Goal: Information Seeking & Learning: Learn about a topic

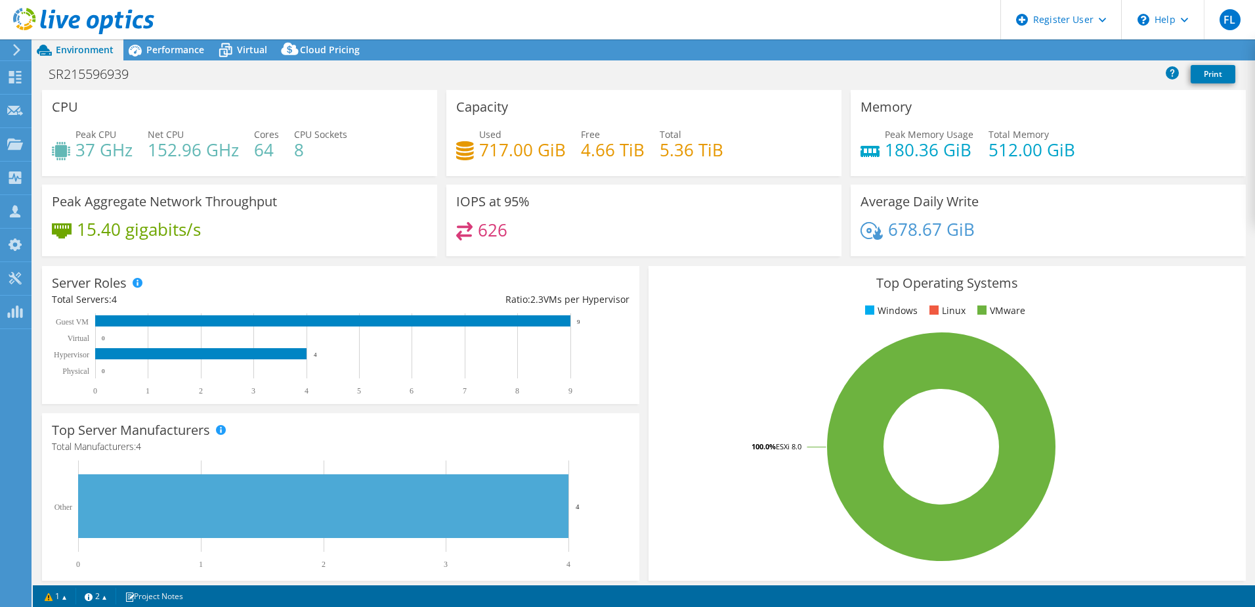
select select "USD"
click at [175, 47] on span "Performance" at bounding box center [175, 49] width 58 height 12
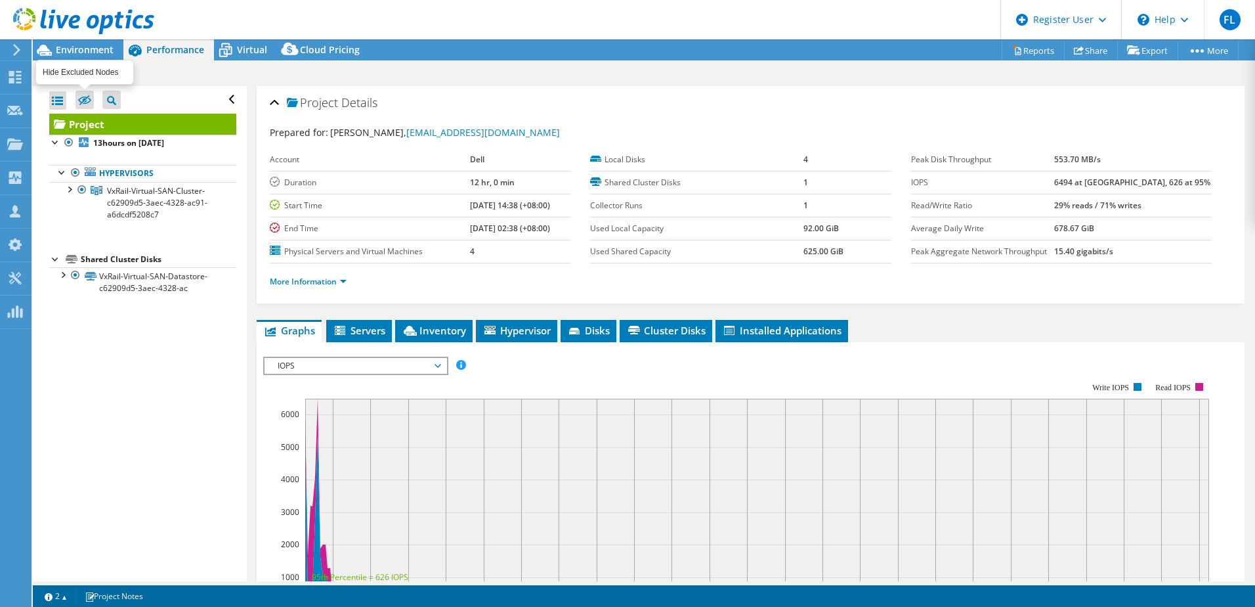
click at [82, 97] on icon at bounding box center [84, 100] width 13 height 10
click at [0, 0] on input "checkbox" at bounding box center [0, 0] width 0 height 0
click at [87, 97] on icon at bounding box center [84, 101] width 13 height 10
click at [0, 0] on input "checkbox" at bounding box center [0, 0] width 0 height 0
click at [61, 98] on div at bounding box center [57, 100] width 17 height 18
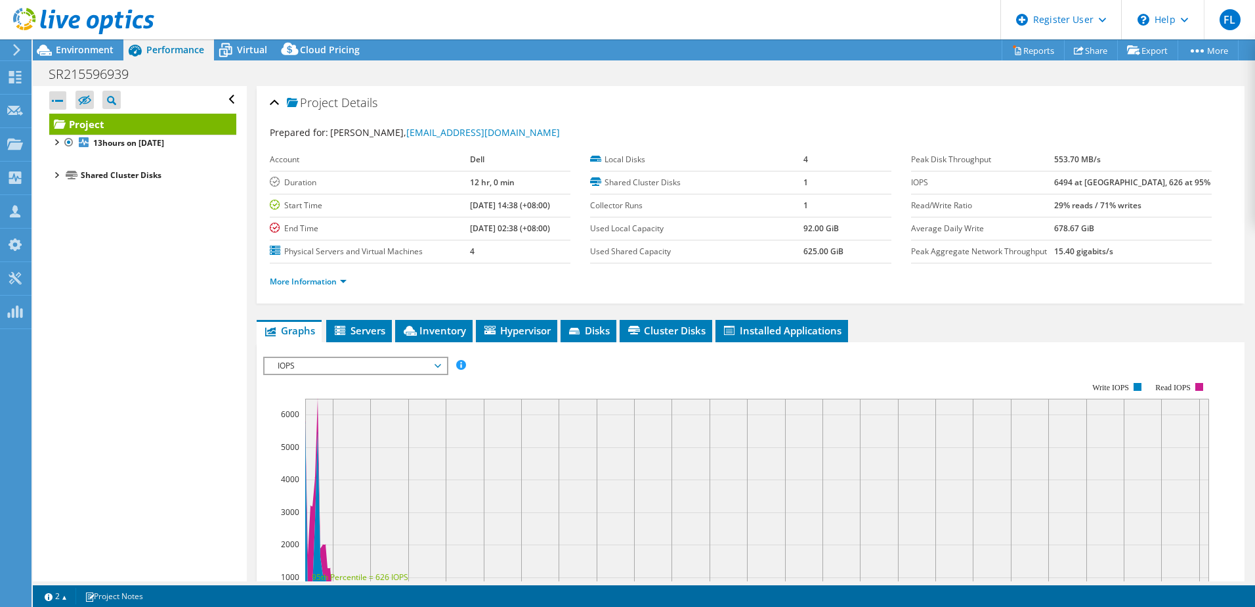
click at [61, 98] on div at bounding box center [57, 100] width 17 height 18
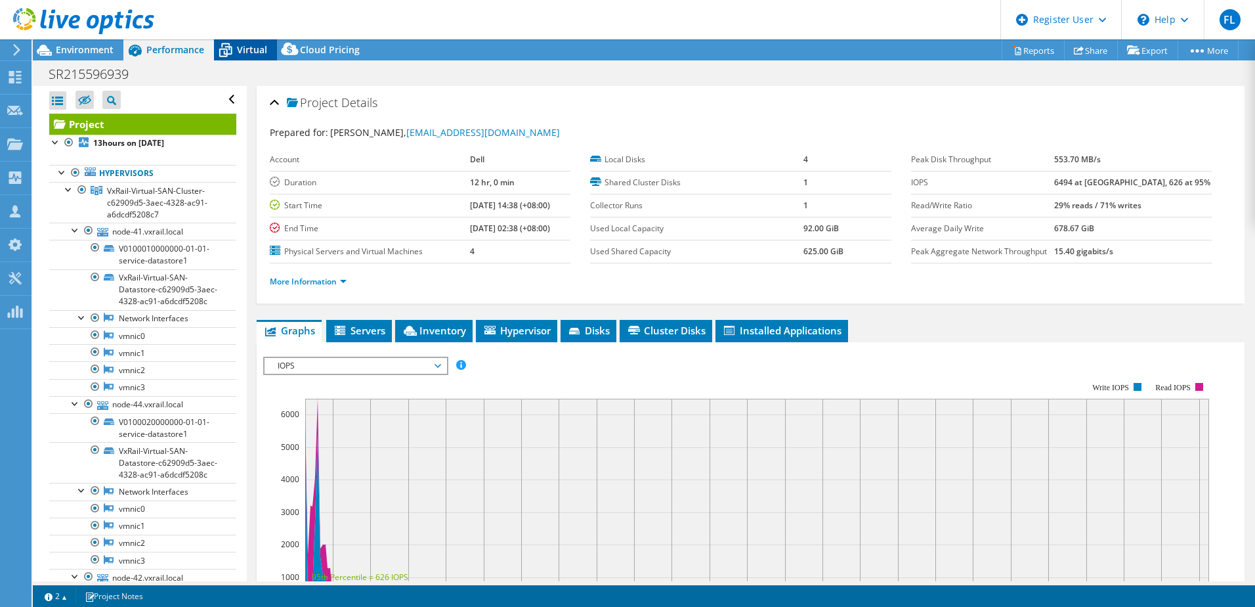
click at [246, 51] on span "Virtual" at bounding box center [252, 49] width 30 height 12
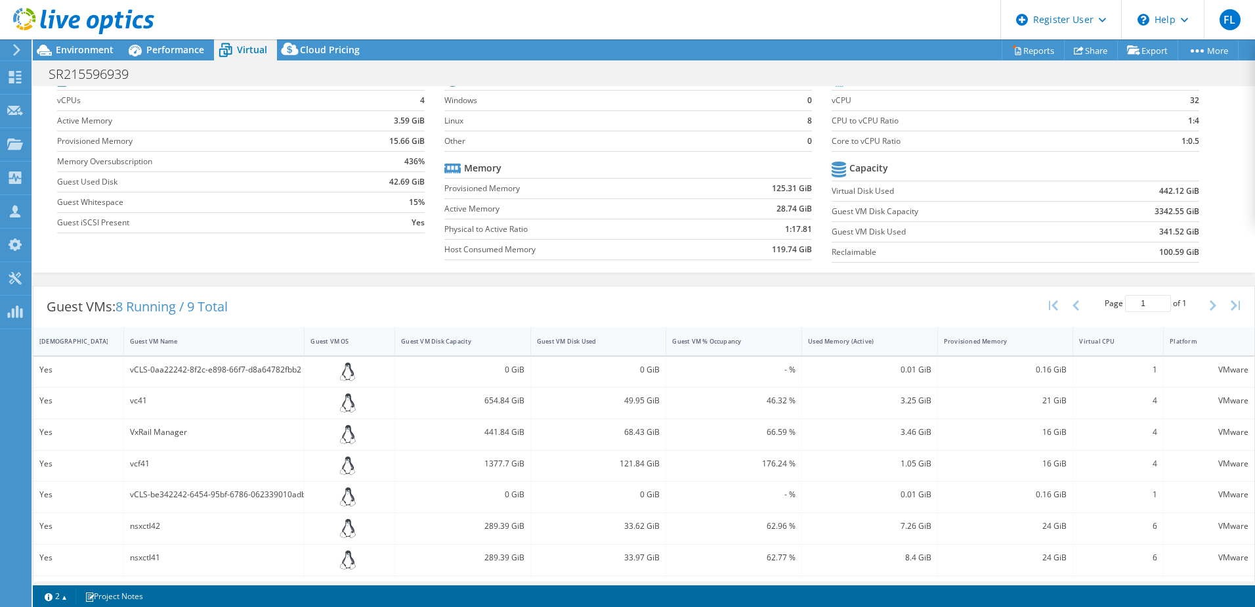
scroll to position [122, 0]
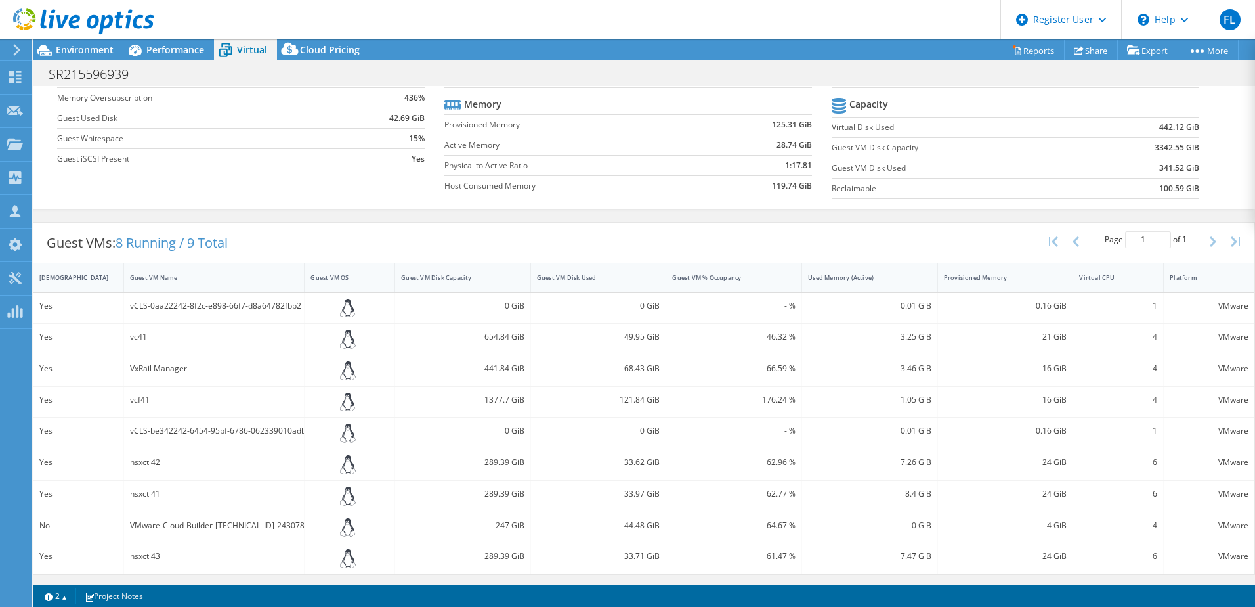
click at [441, 409] on div "1377.7 GiB" at bounding box center [463, 402] width 136 height 31
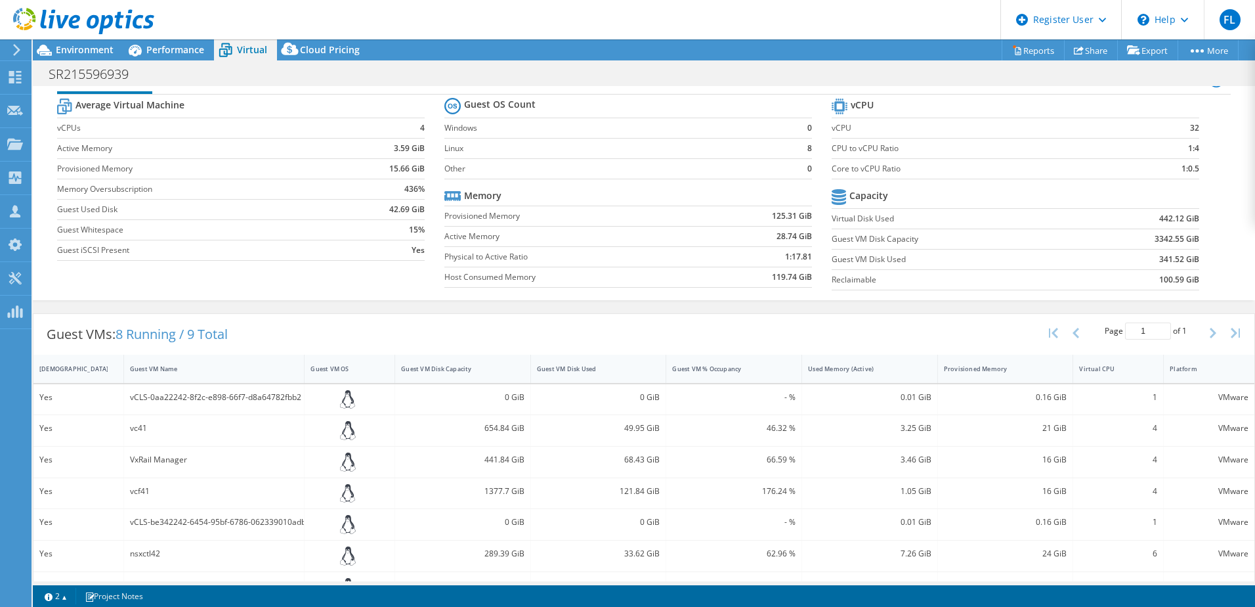
scroll to position [0, 0]
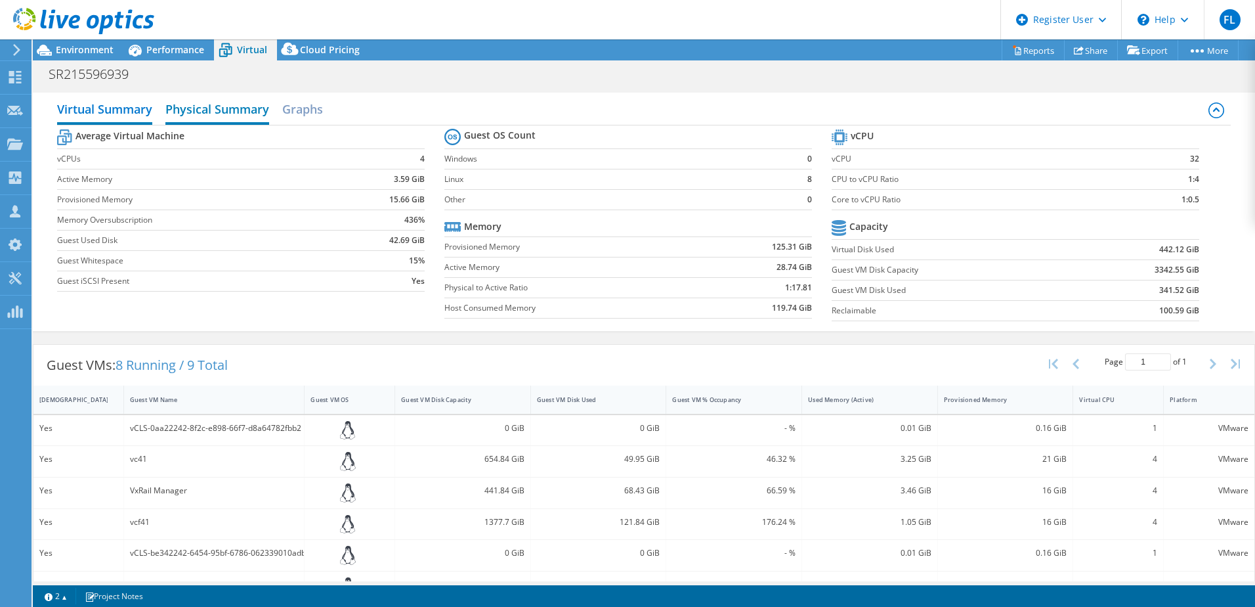
click at [233, 109] on h2 "Physical Summary" at bounding box center [217, 110] width 104 height 29
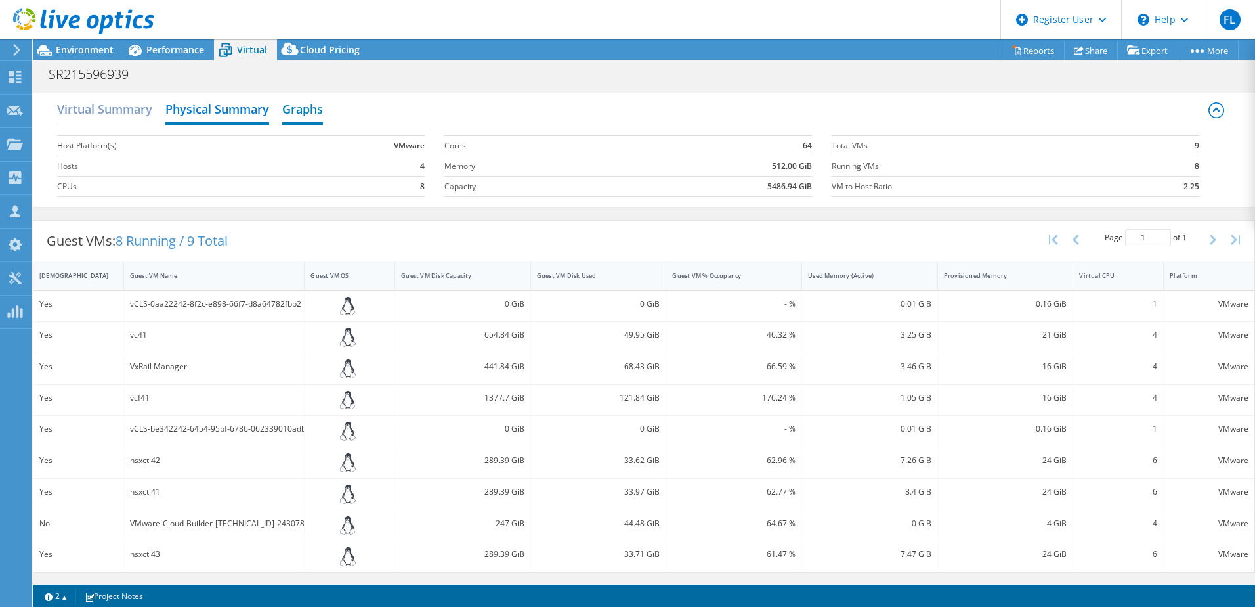
click at [313, 108] on h2 "Graphs" at bounding box center [302, 110] width 41 height 29
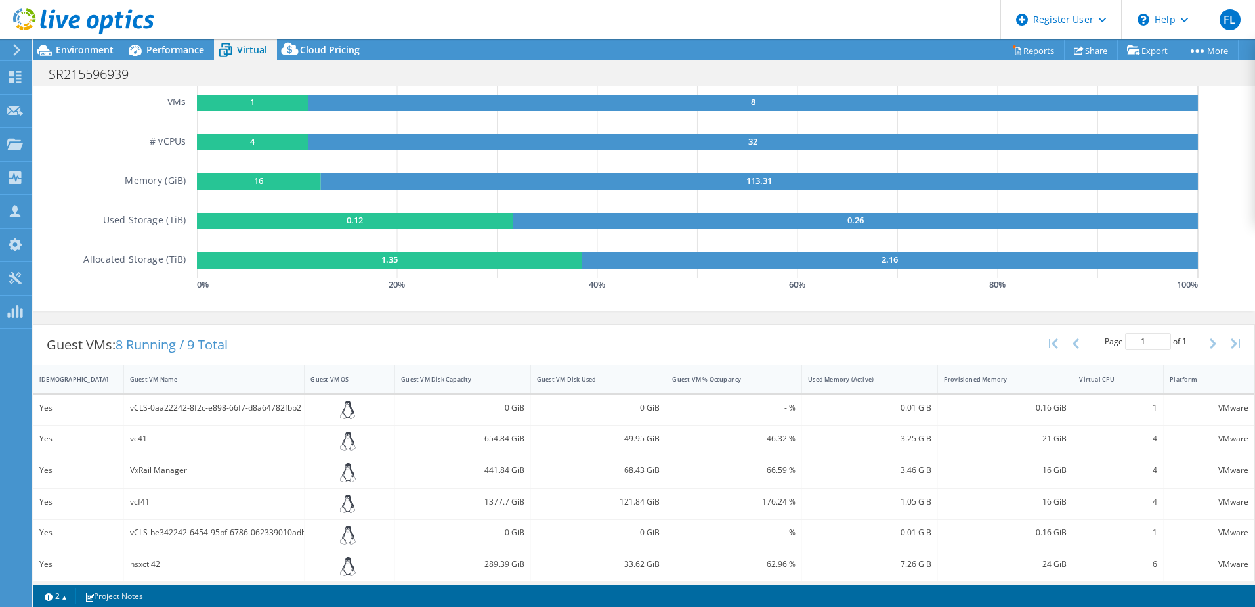
scroll to position [224, 0]
